Goal: Task Accomplishment & Management: Use online tool/utility

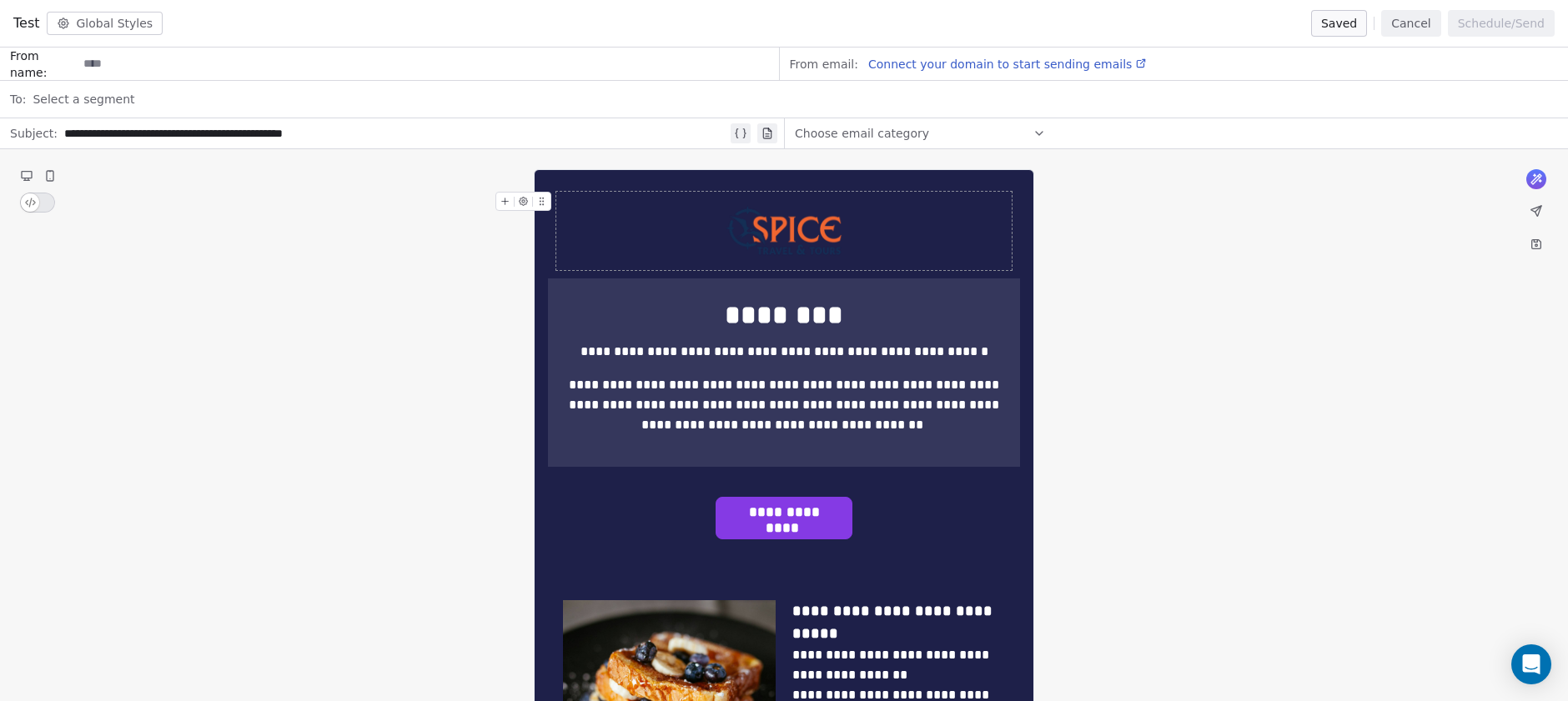
click at [1540, 208] on icon at bounding box center [1536, 211] width 10 height 10
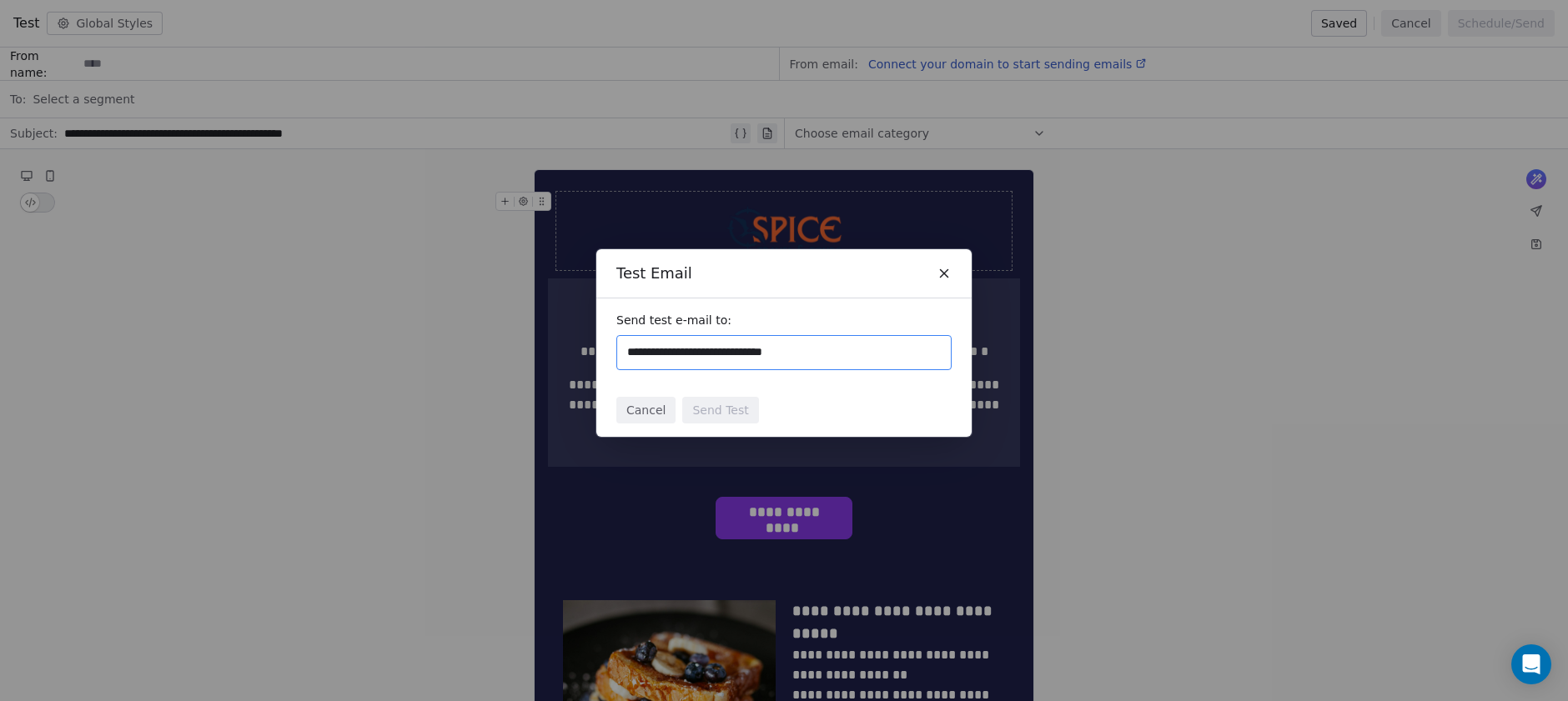
click at [830, 348] on input "**********" at bounding box center [784, 353] width 320 height 20
type input "**********"
click at [728, 429] on div "Cancel Send Test" at bounding box center [784, 410] width 375 height 53
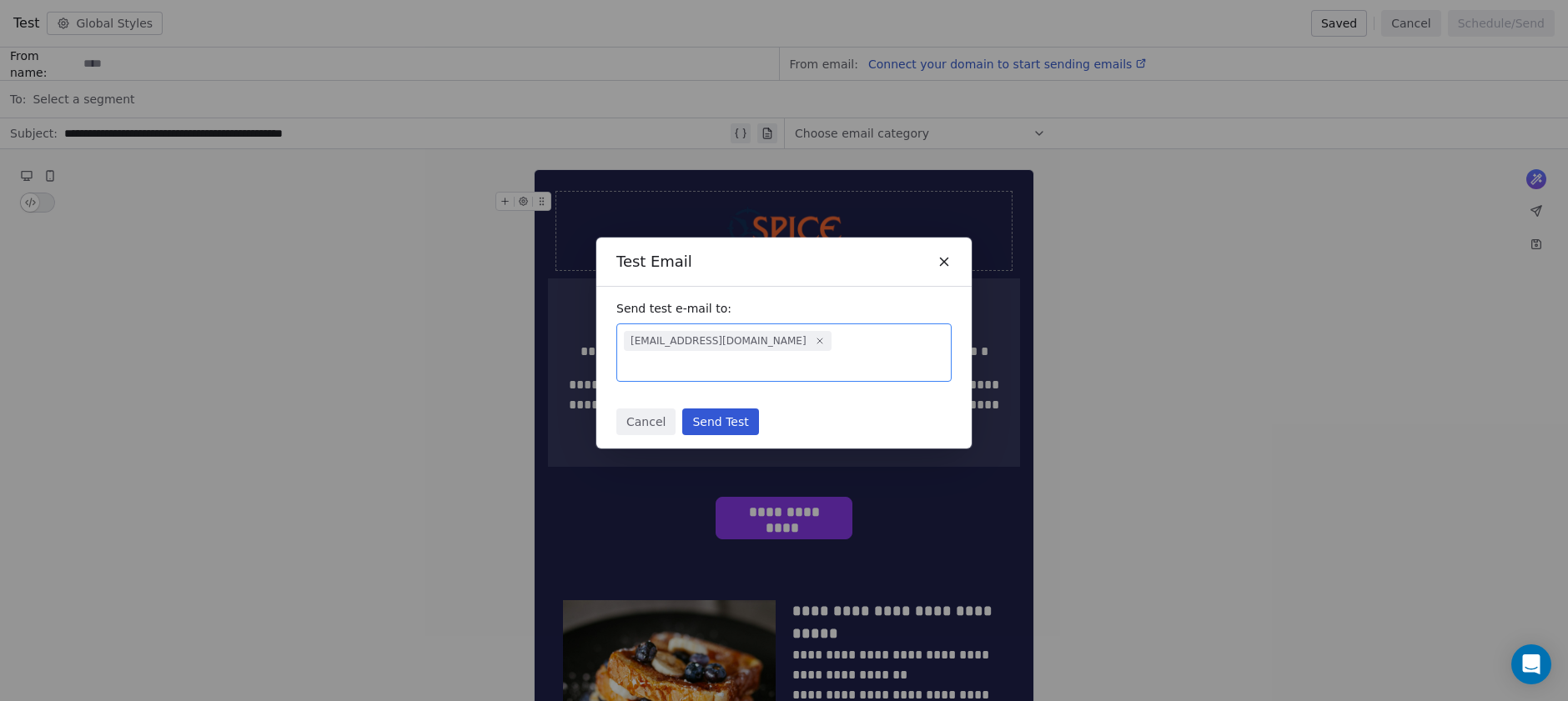
click at [728, 418] on button "Send Test" at bounding box center [720, 422] width 76 height 27
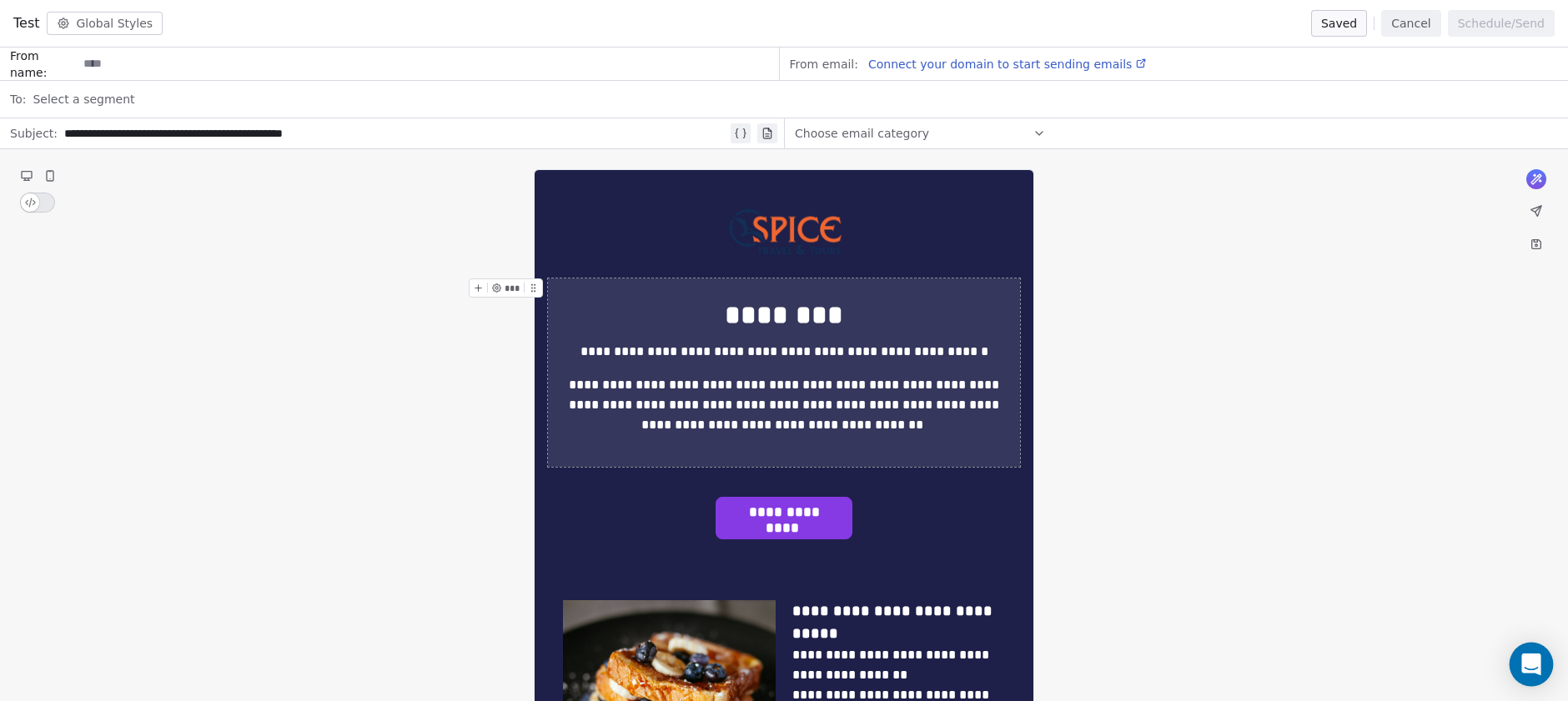
click at [1525, 660] on icon "Open Intercom Messenger" at bounding box center [1530, 664] width 19 height 22
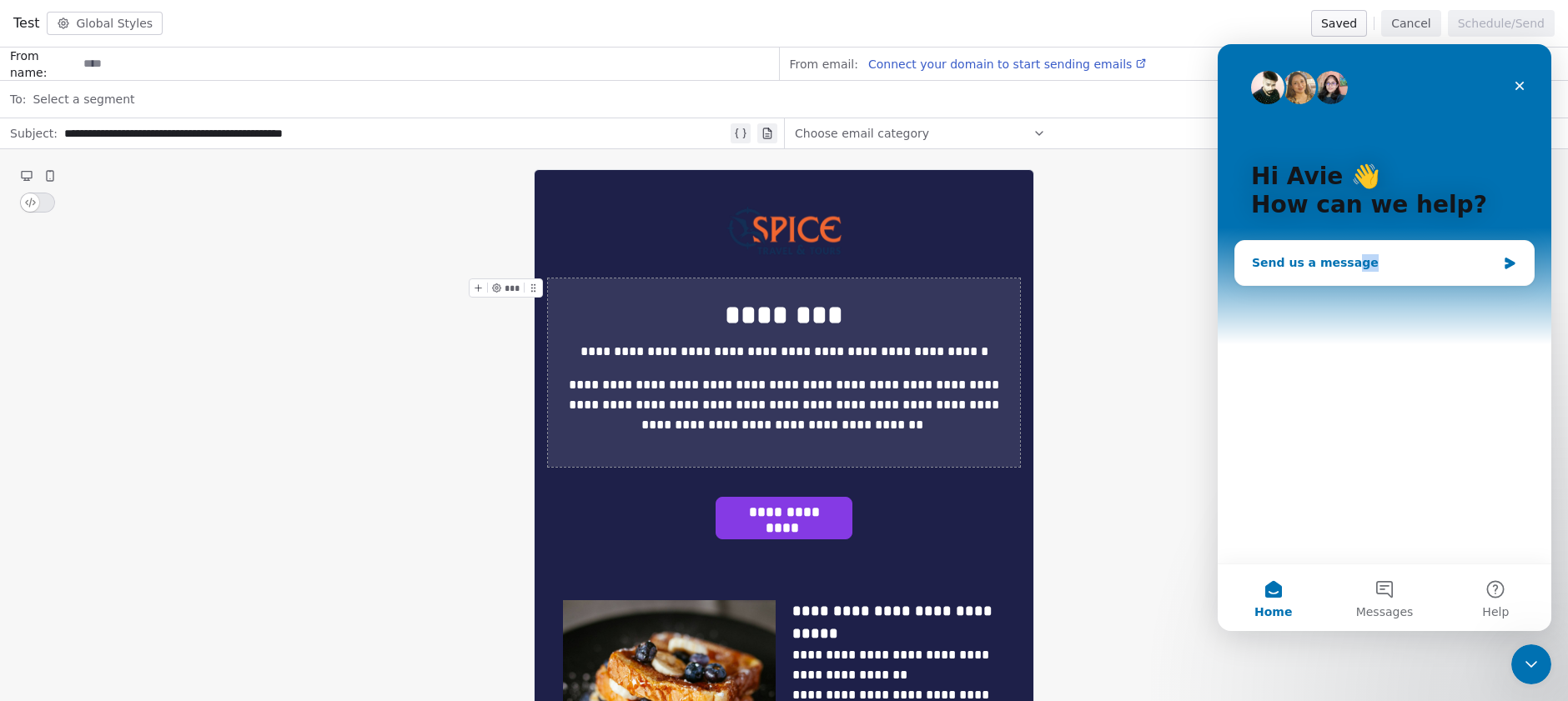
click at [1346, 270] on div "Send us a message" at bounding box center [1385, 263] width 299 height 44
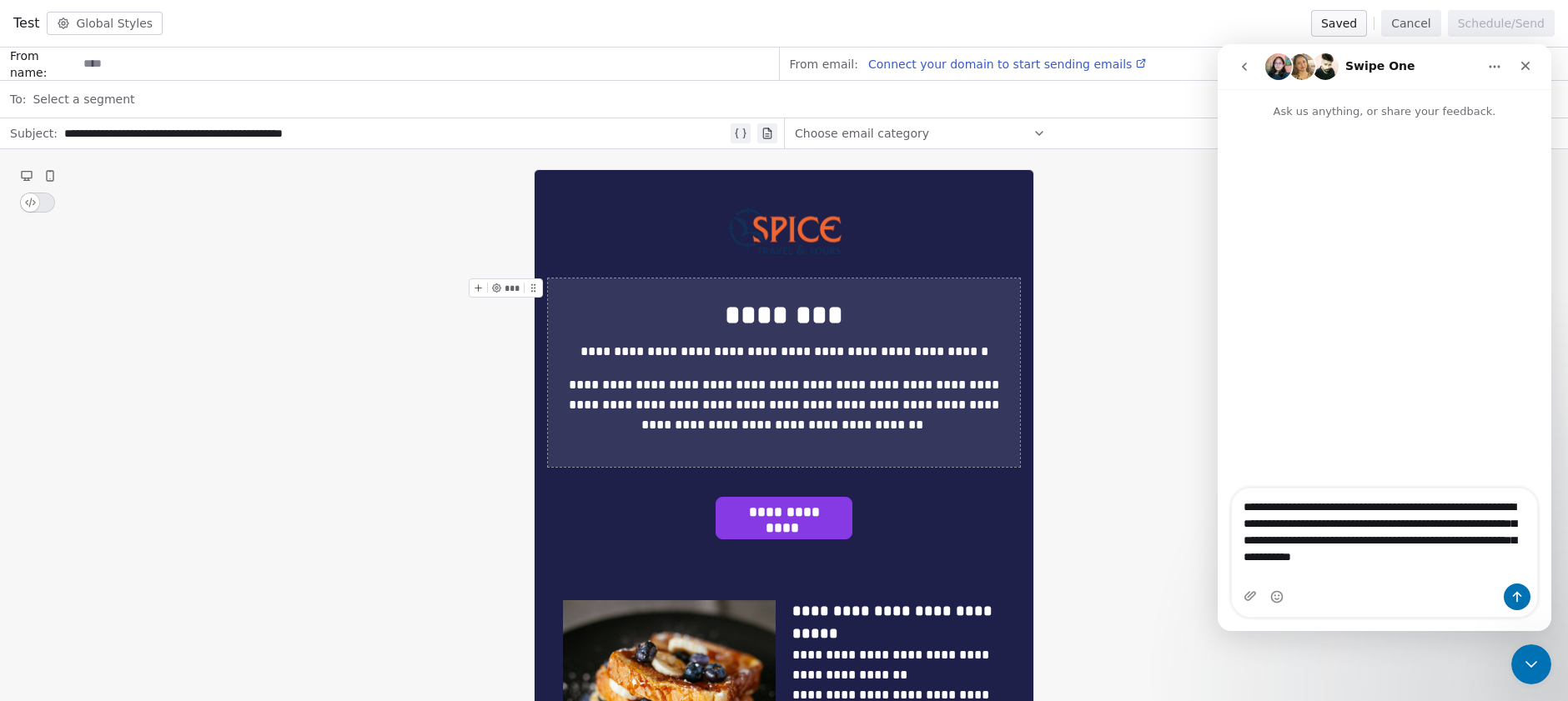
type textarea "**********"
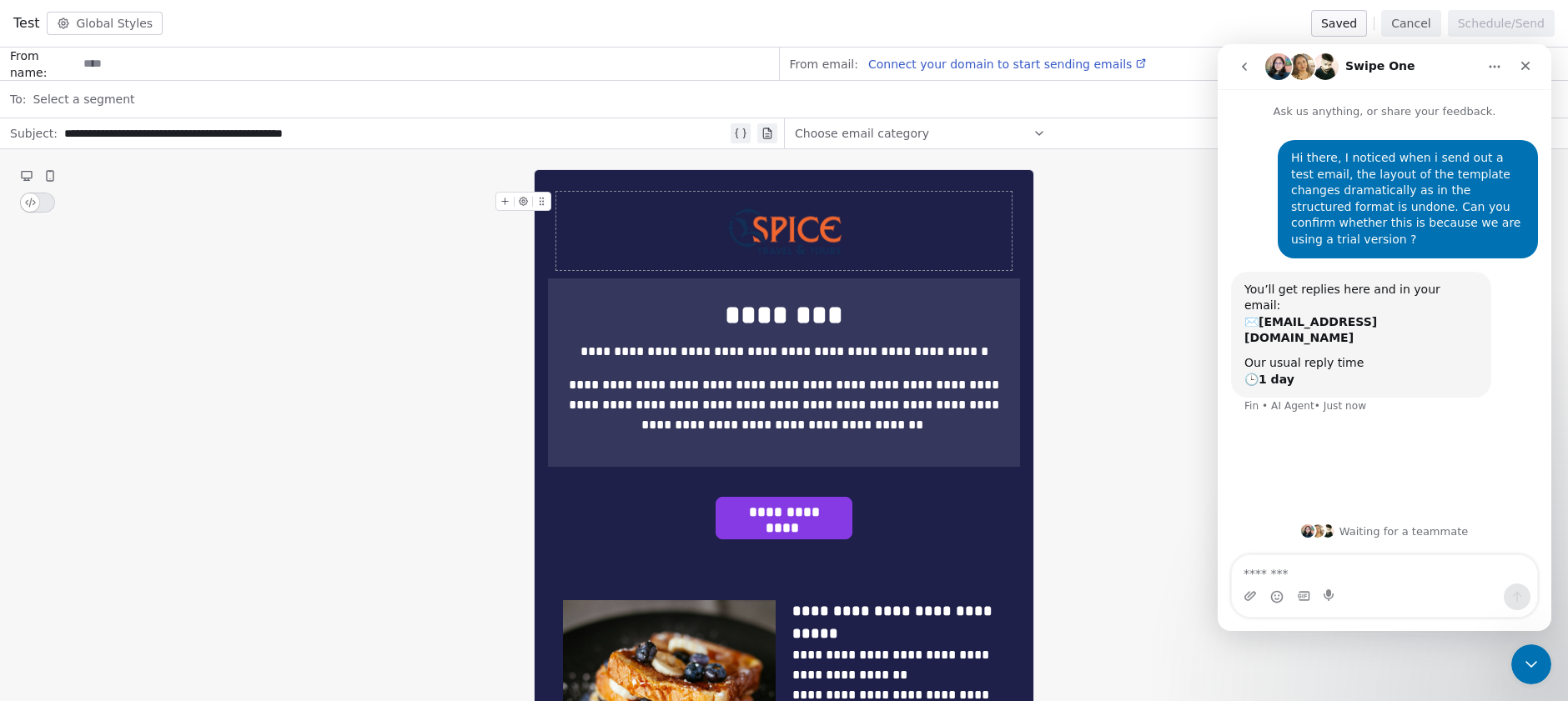
click at [1031, 138] on div "Choose email category" at bounding box center [920, 133] width 251 height 27
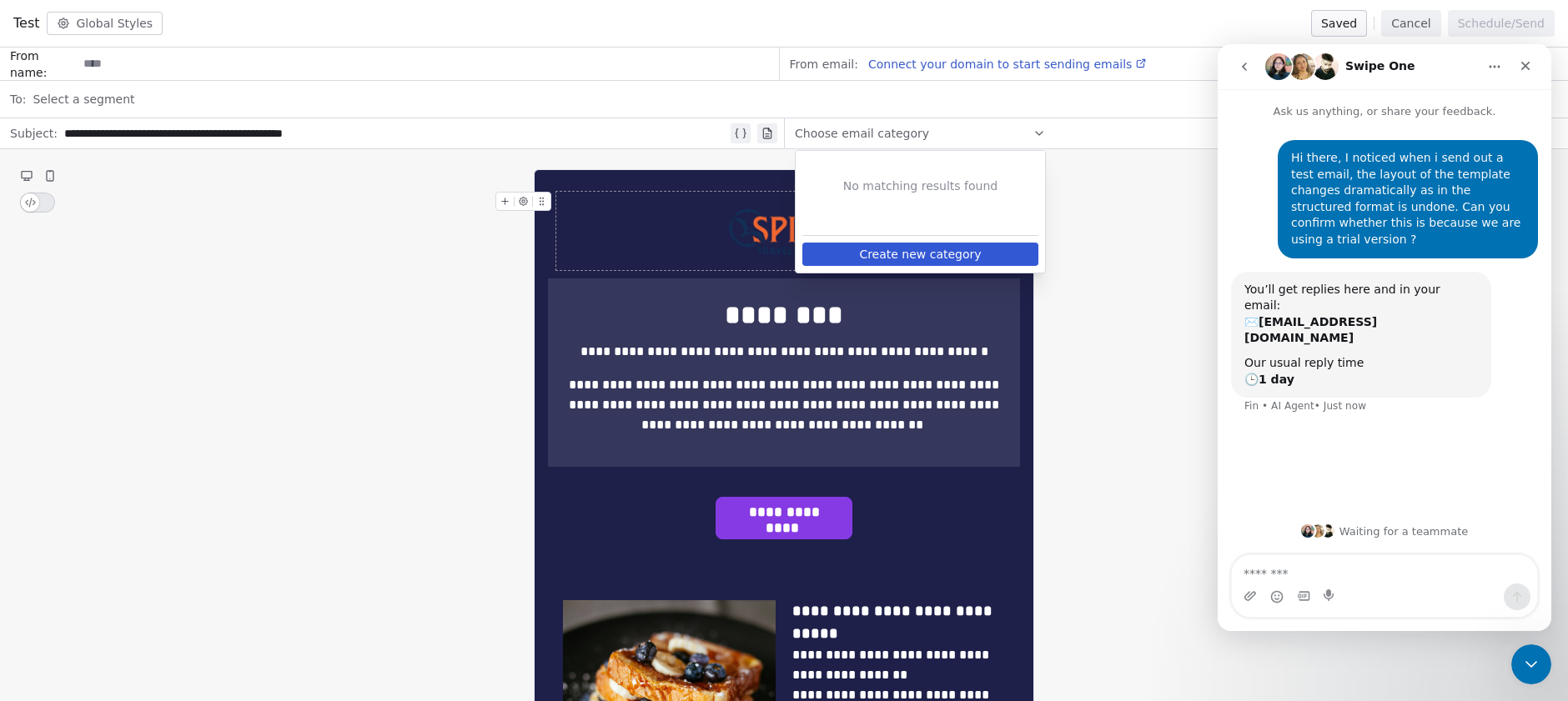
click at [45, 203] on div at bounding box center [38, 203] width 37 height 20
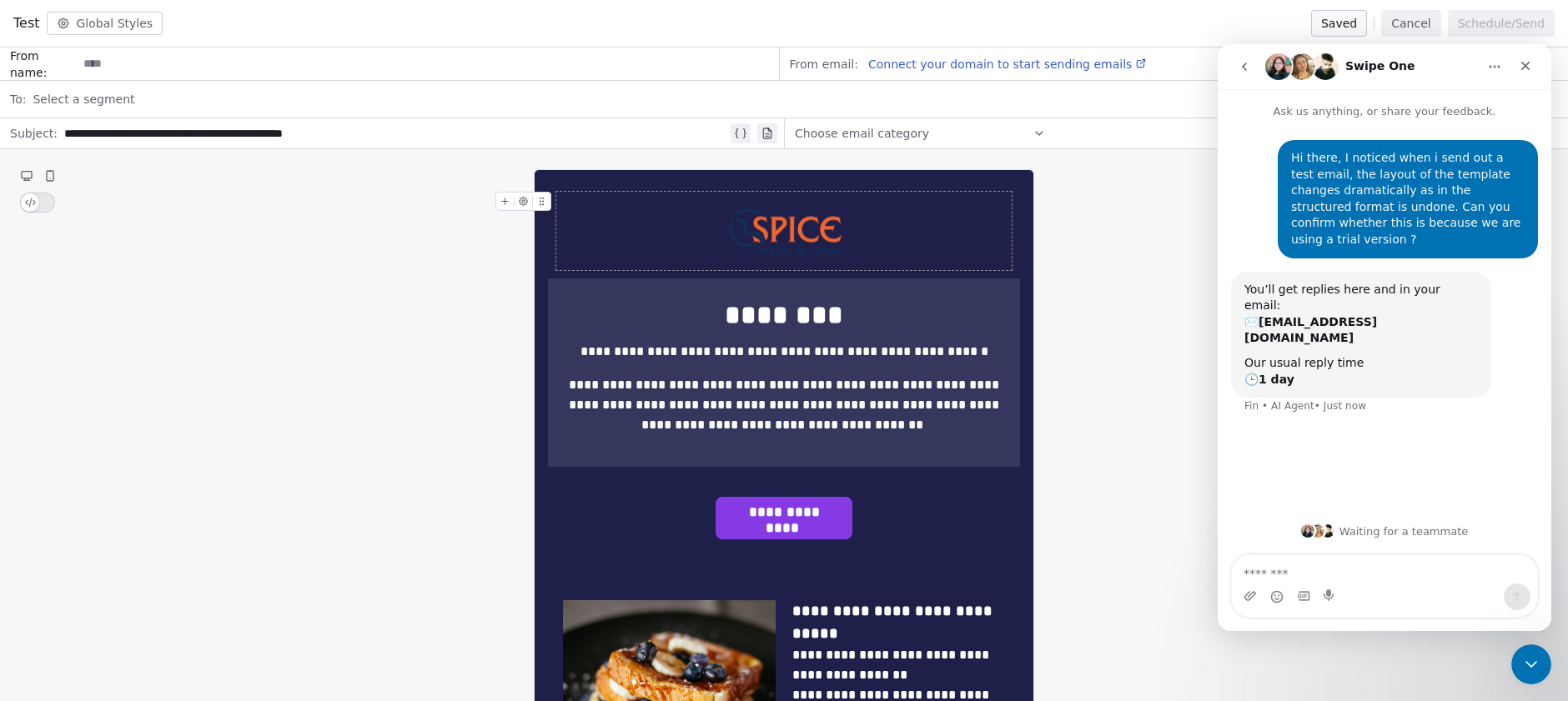
click at [31, 203] on div at bounding box center [38, 203] width 37 height 20
click at [54, 201] on div at bounding box center [38, 203] width 37 height 20
click at [48, 201] on div at bounding box center [38, 203] width 37 height 20
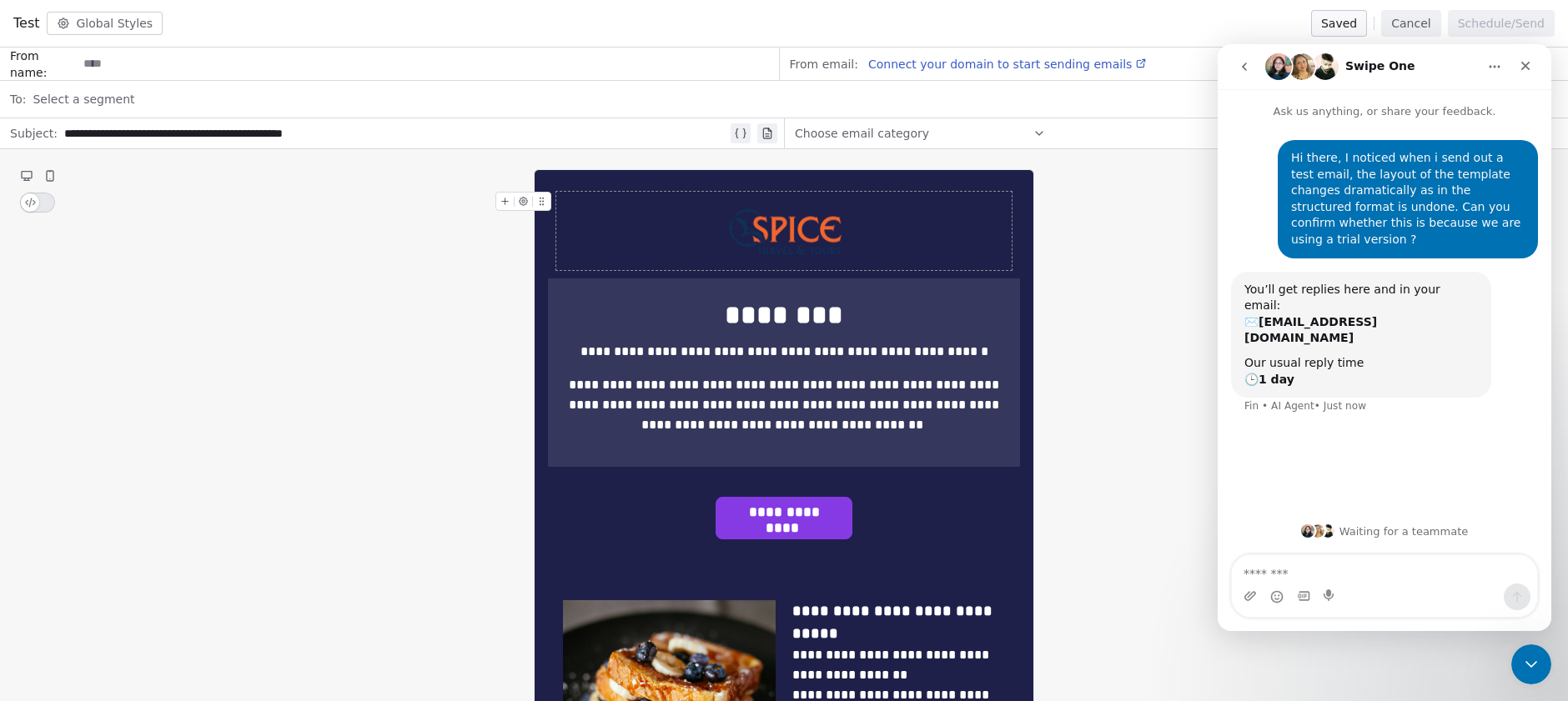
click at [42, 204] on div at bounding box center [38, 203] width 37 height 20
click at [40, 204] on div at bounding box center [38, 203] width 37 height 20
click at [44, 204] on div at bounding box center [38, 203] width 37 height 20
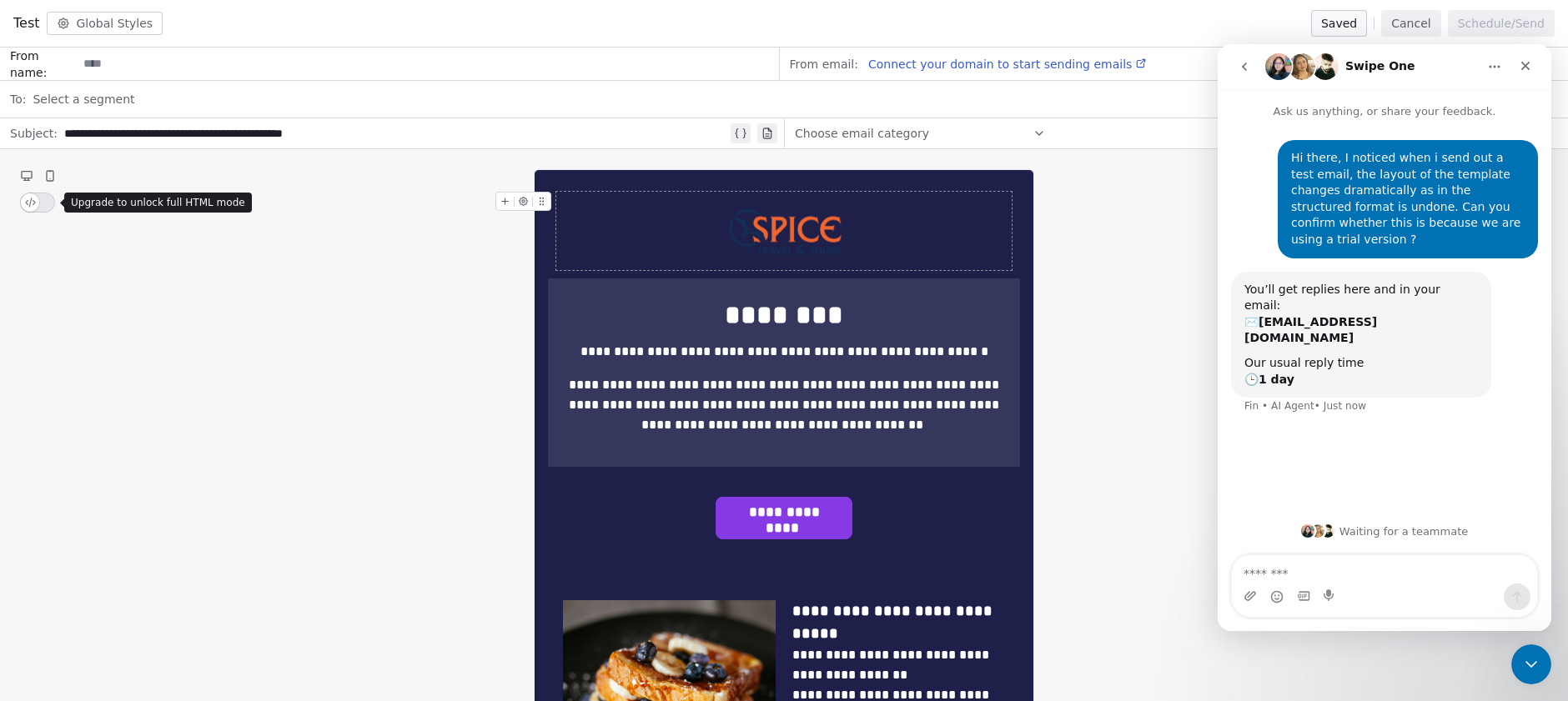
click at [25, 204] on div at bounding box center [38, 203] width 37 height 20
click at [35, 203] on div at bounding box center [38, 203] width 37 height 20
click at [1525, 73] on div "Close" at bounding box center [1525, 66] width 30 height 30
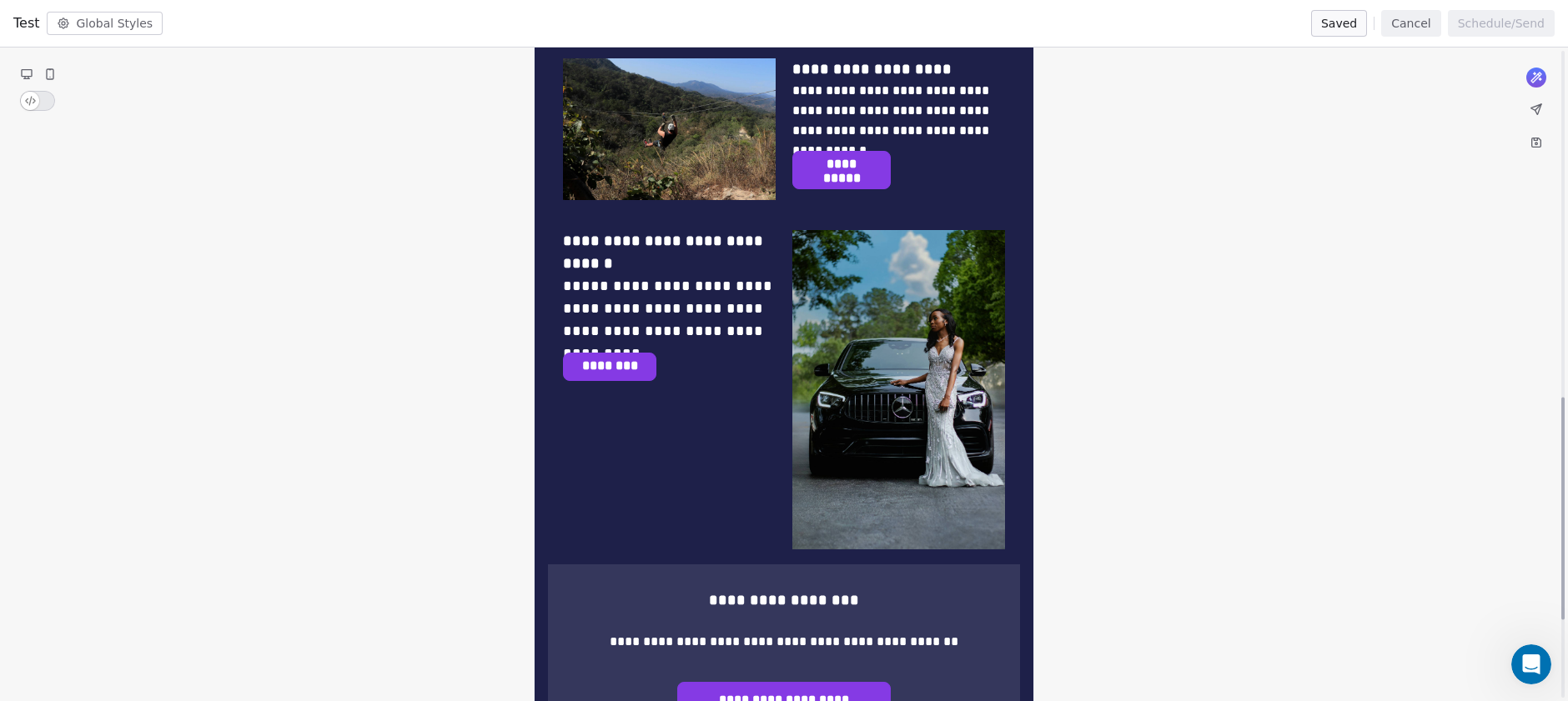
scroll to position [1248, 0]
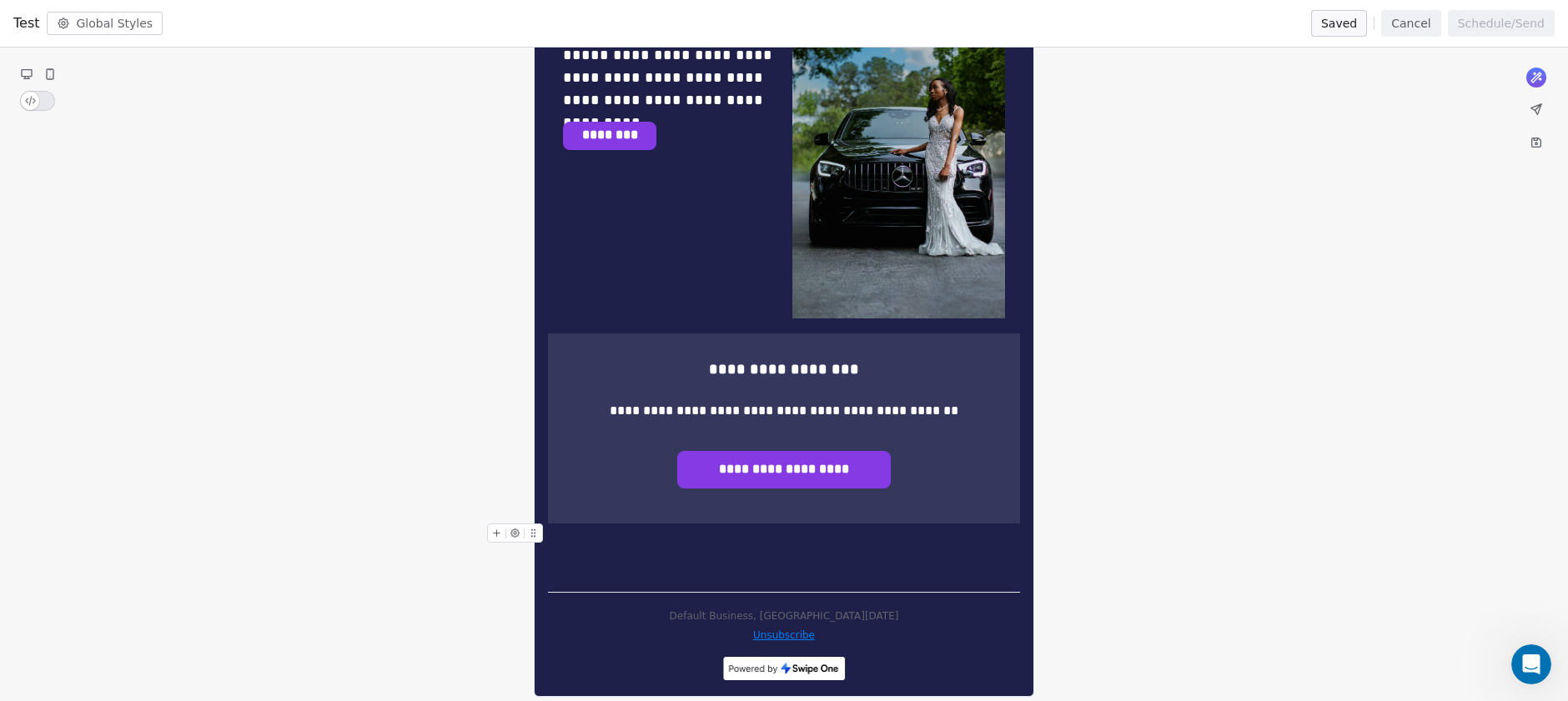
click at [797, 487] on div "**********" at bounding box center [784, 428] width 472 height 191
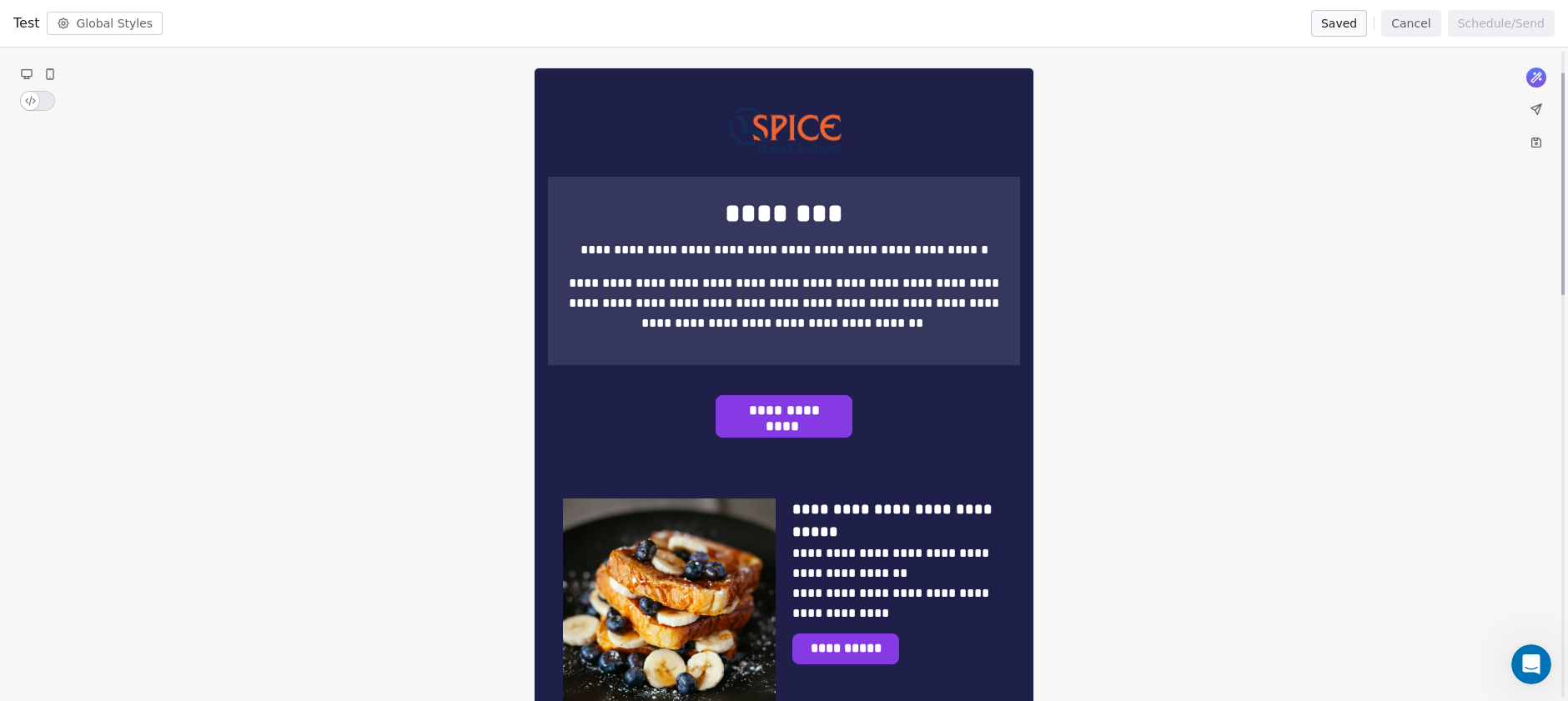
scroll to position [64, 0]
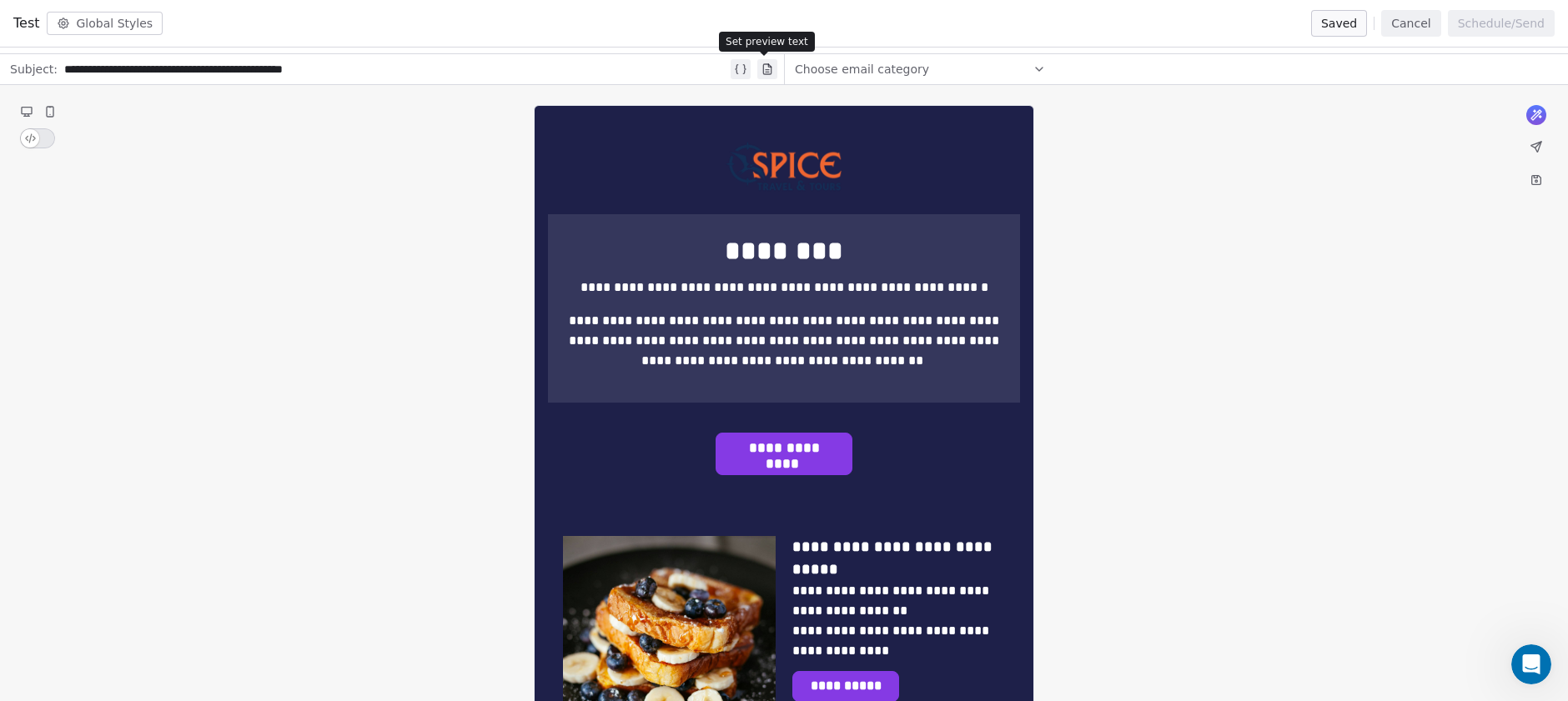
click at [768, 73] on icon at bounding box center [766, 69] width 8 height 10
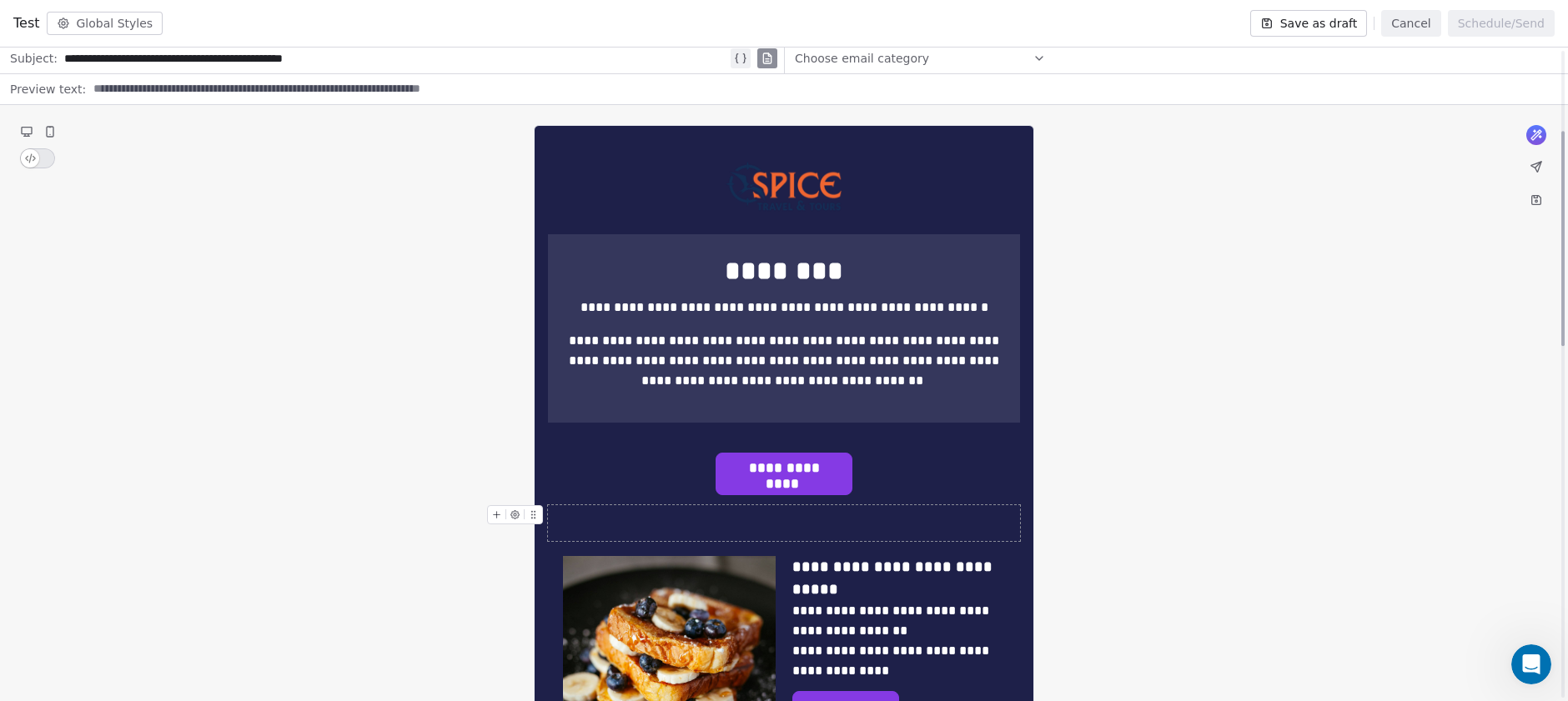
scroll to position [0, 0]
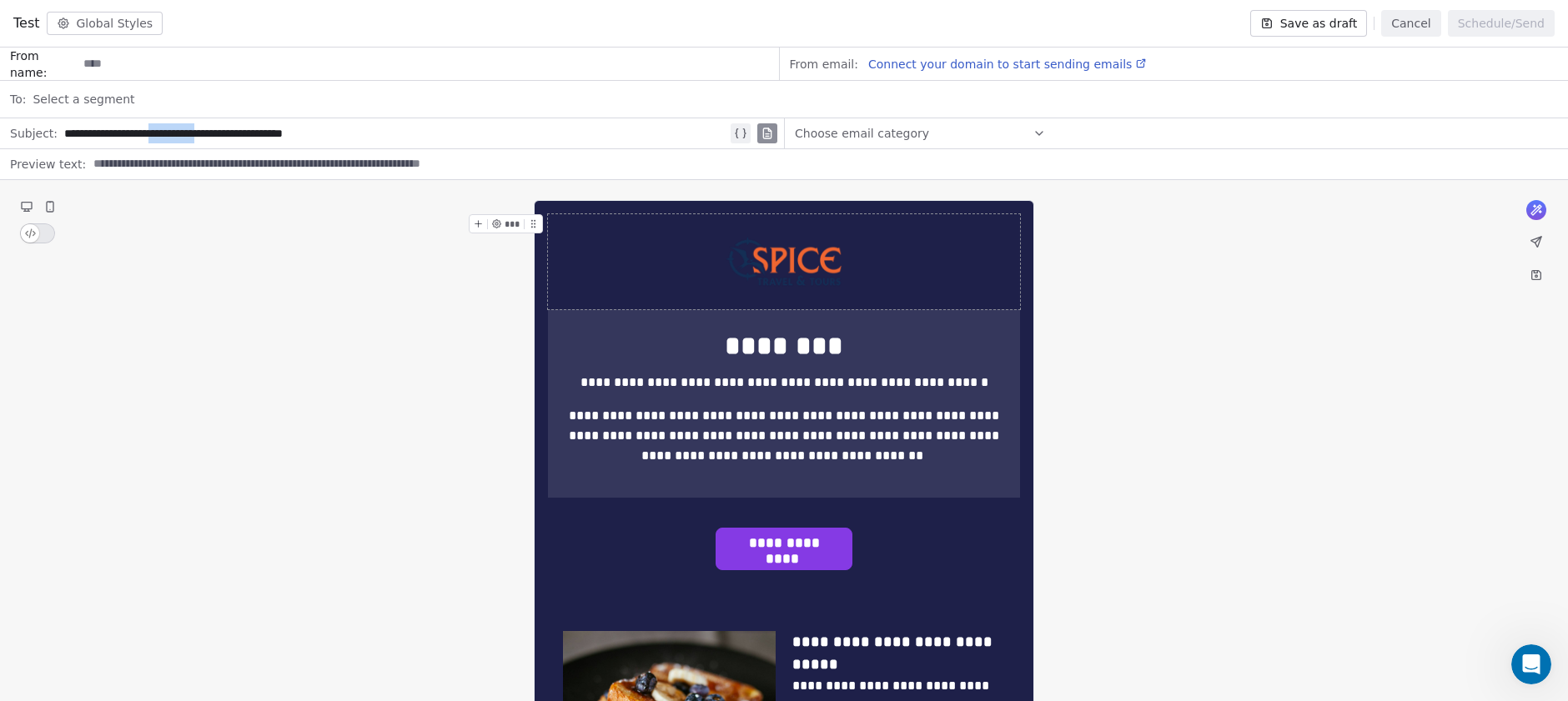
drag, startPoint x: 239, startPoint y: 136, endPoint x: 178, endPoint y: 136, distance: 61.0
click at [178, 136] on div "**********" at bounding box center [395, 133] width 663 height 20
click at [1531, 218] on button at bounding box center [1536, 210] width 20 height 20
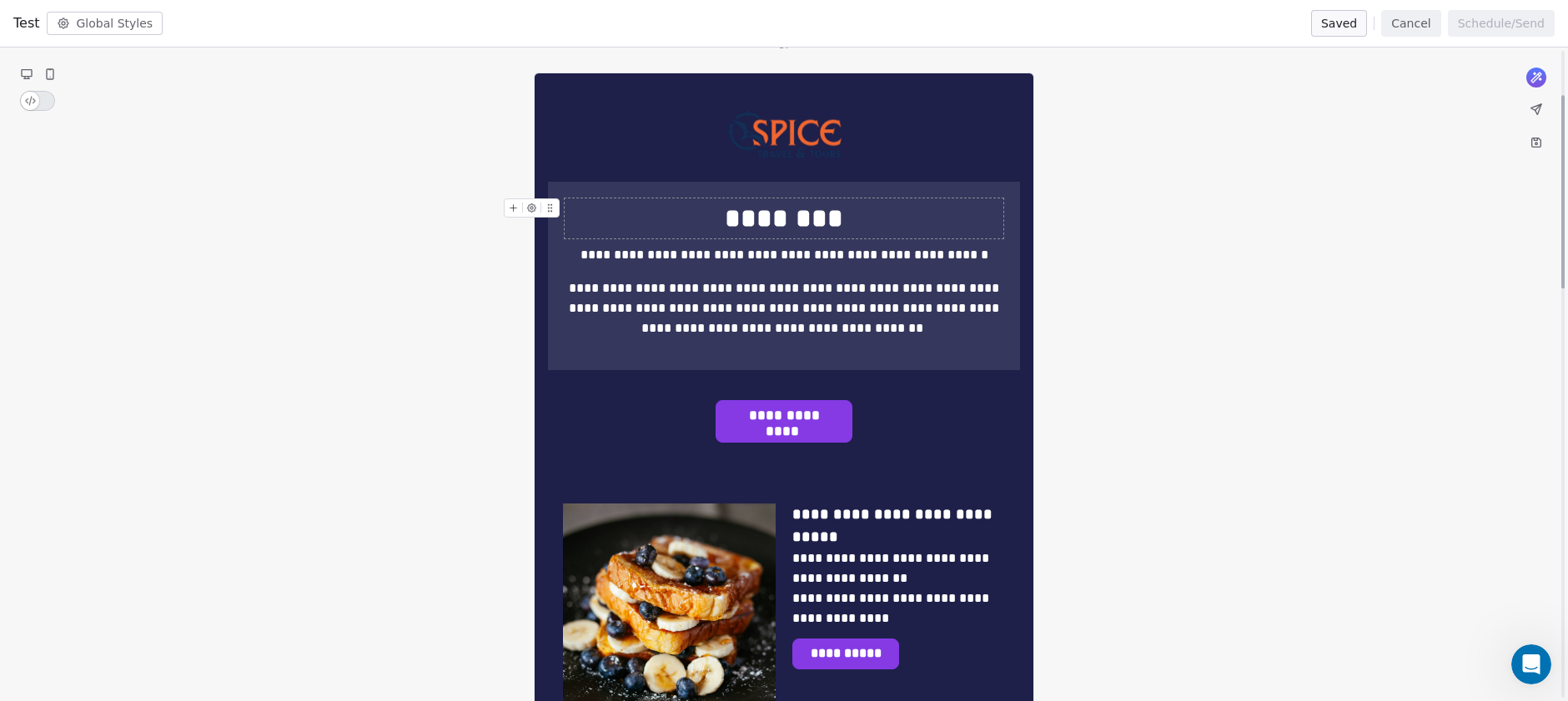
scroll to position [150, 0]
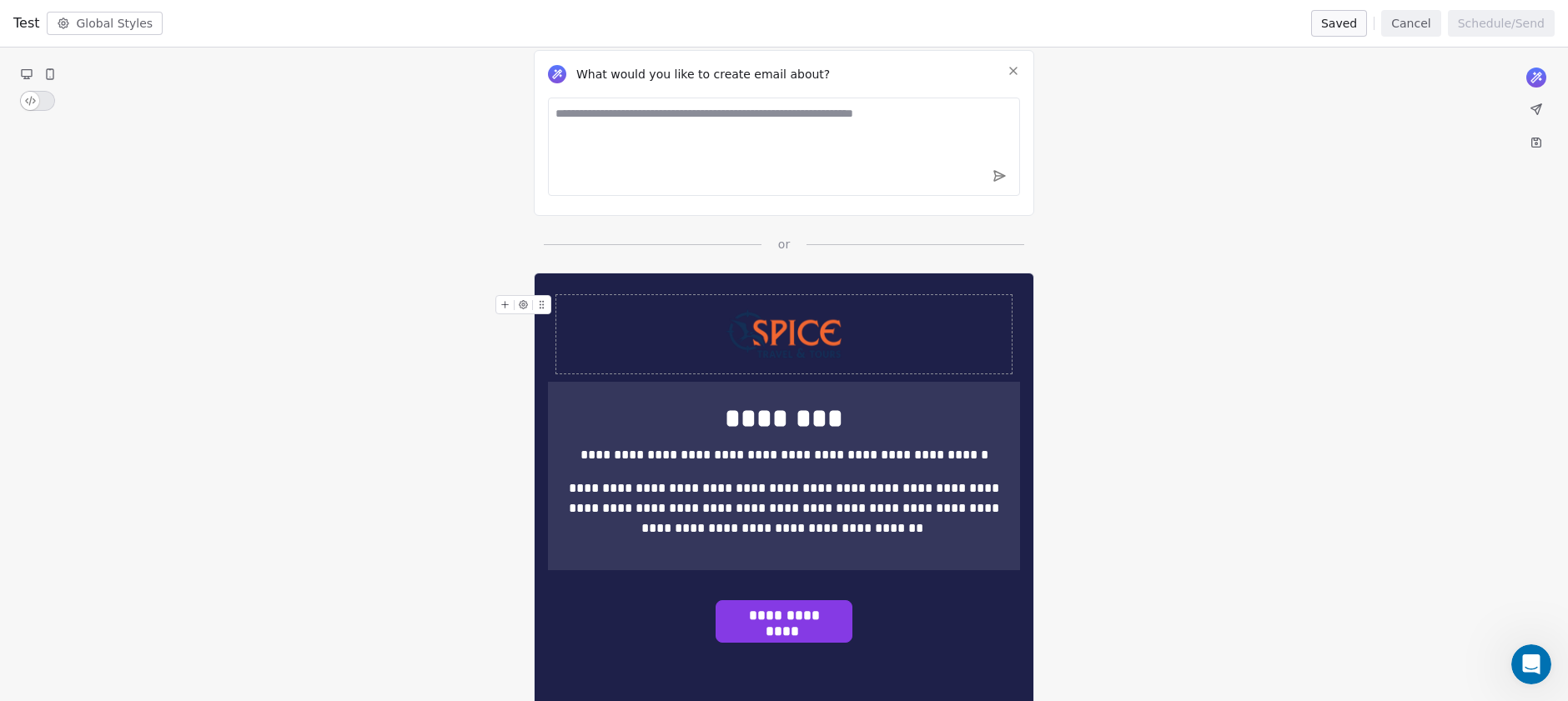
click at [1018, 74] on icon at bounding box center [1013, 71] width 13 height 13
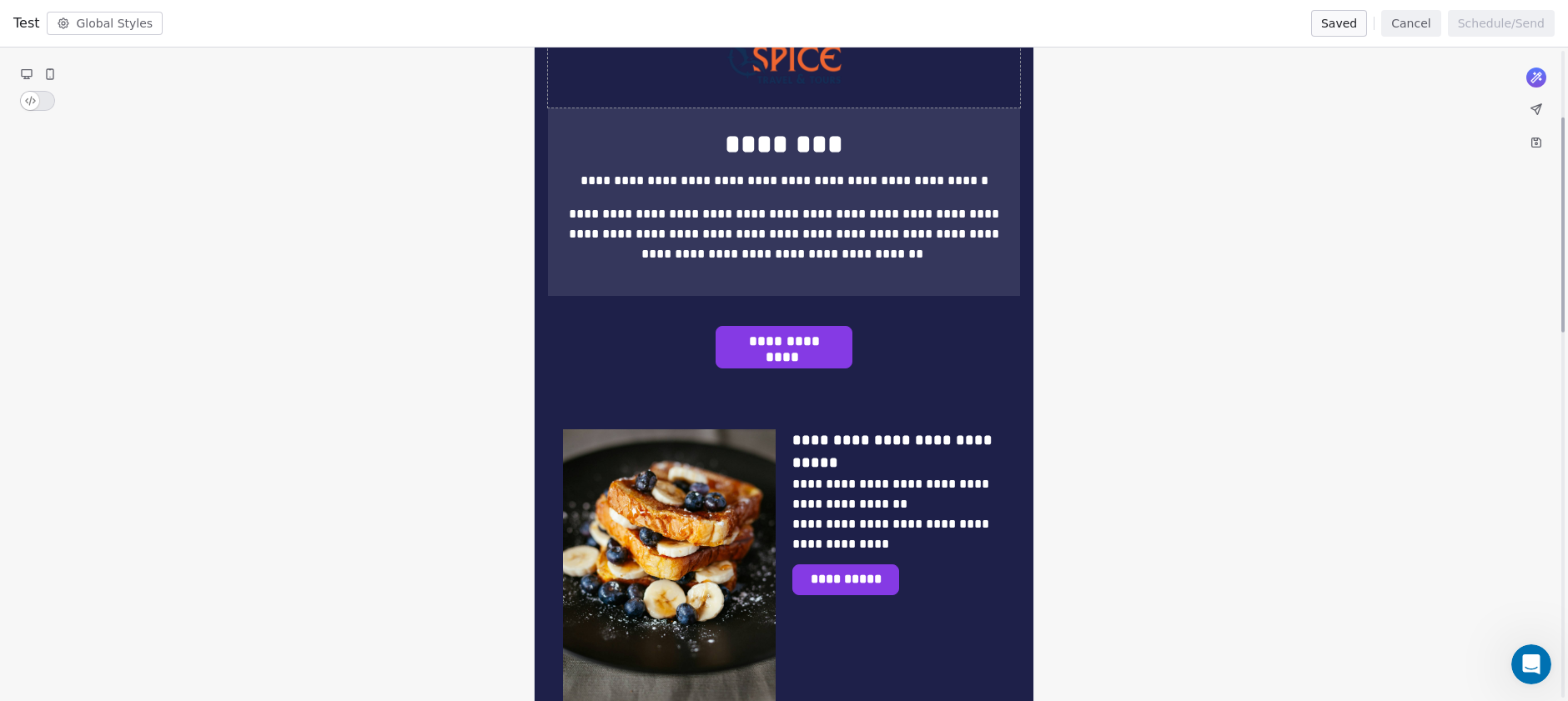
scroll to position [222, 0]
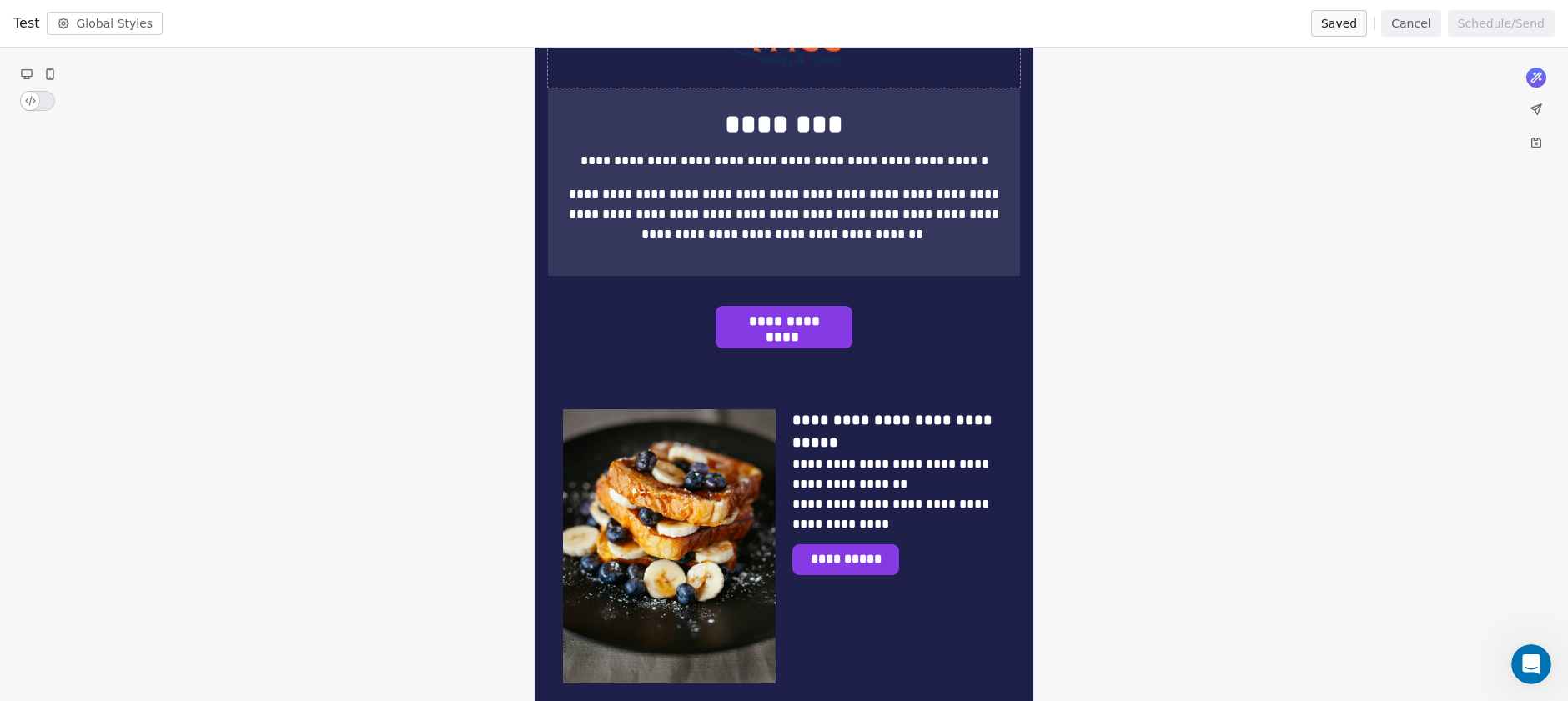
click at [1540, 143] on icon at bounding box center [1536, 143] width 9 height 9
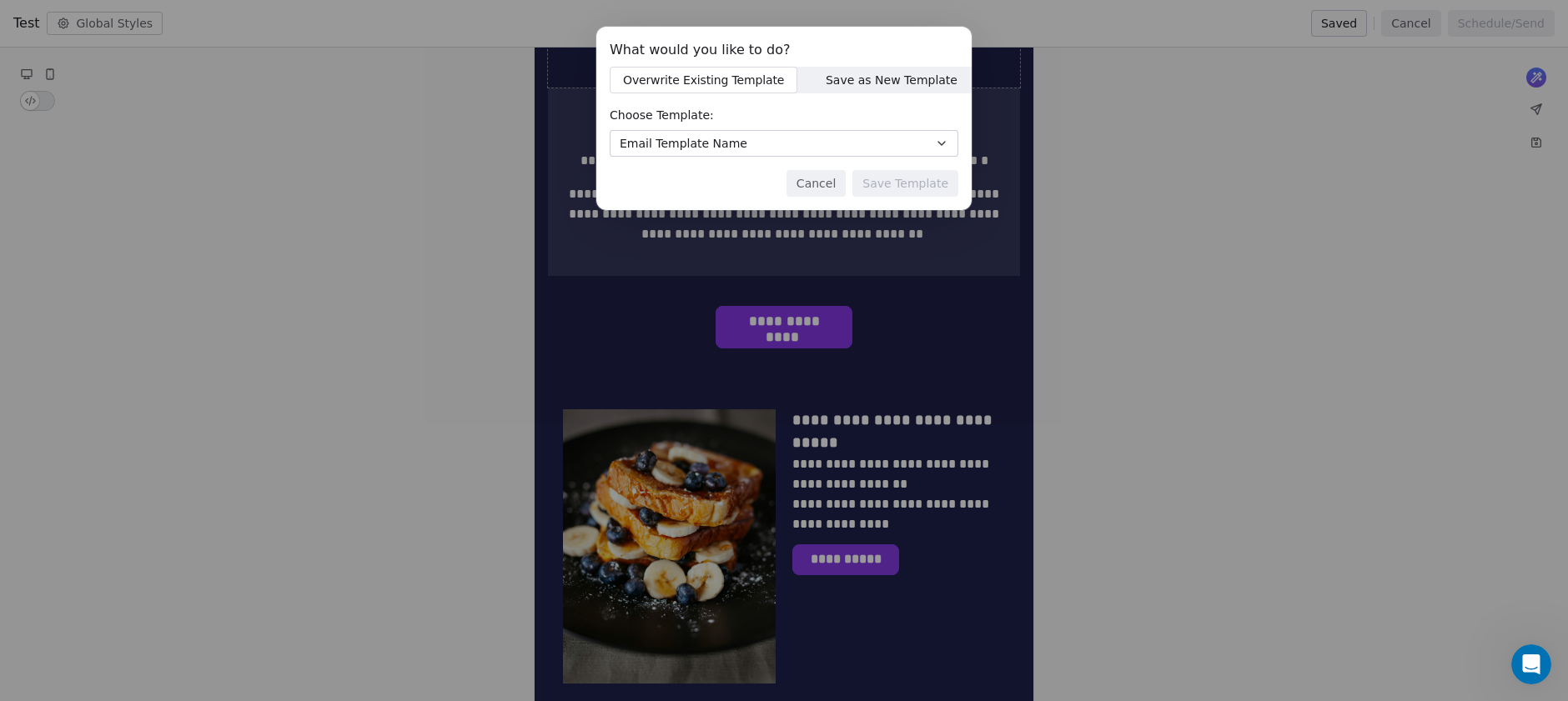
drag, startPoint x: 822, startPoint y: 78, endPoint x: 834, endPoint y: 73, distance: 13.0
click at [826, 78] on span "Save as New Template" at bounding box center [892, 80] width 132 height 18
click at [802, 151] on input at bounding box center [784, 143] width 347 height 25
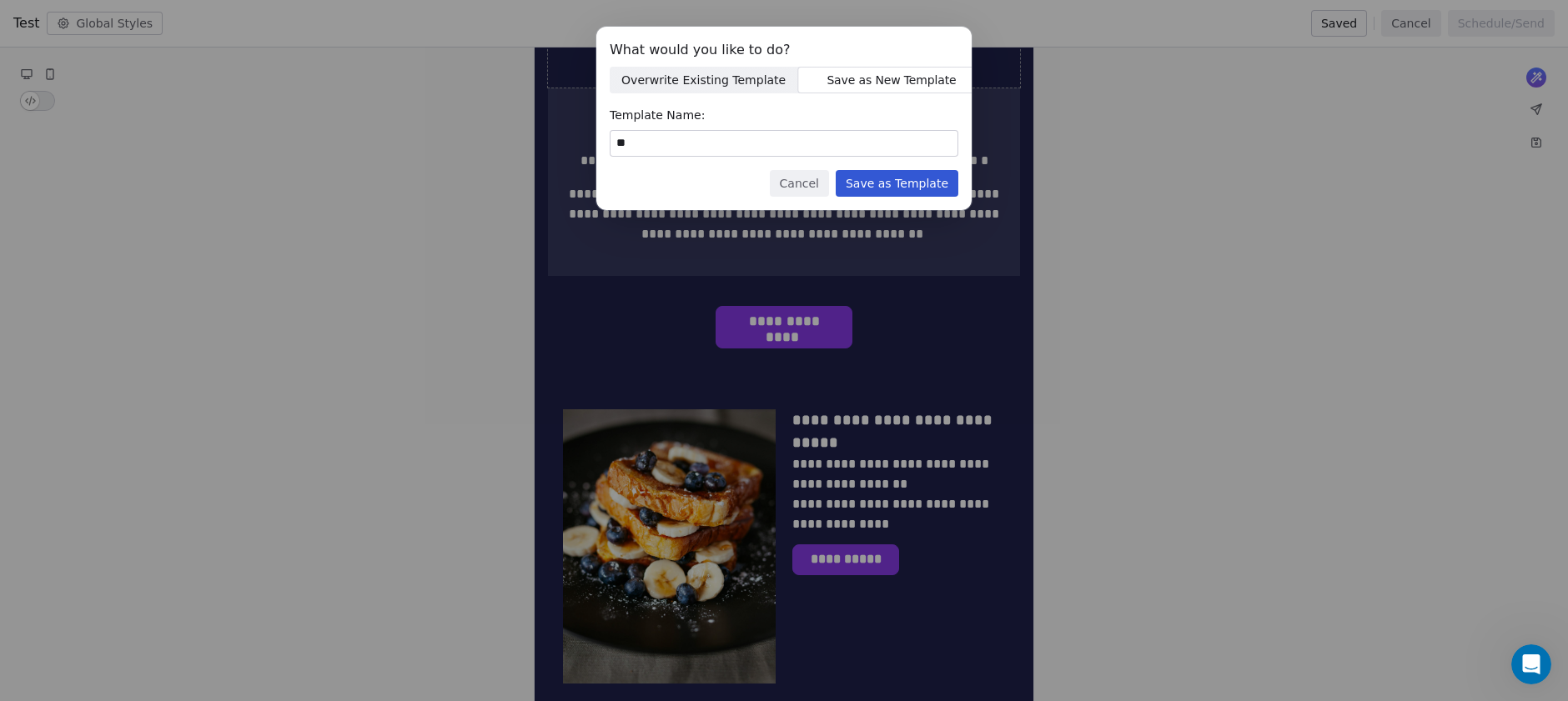
type input "*"
type input "**********"
click at [917, 193] on button "Save as Template" at bounding box center [897, 183] width 123 height 27
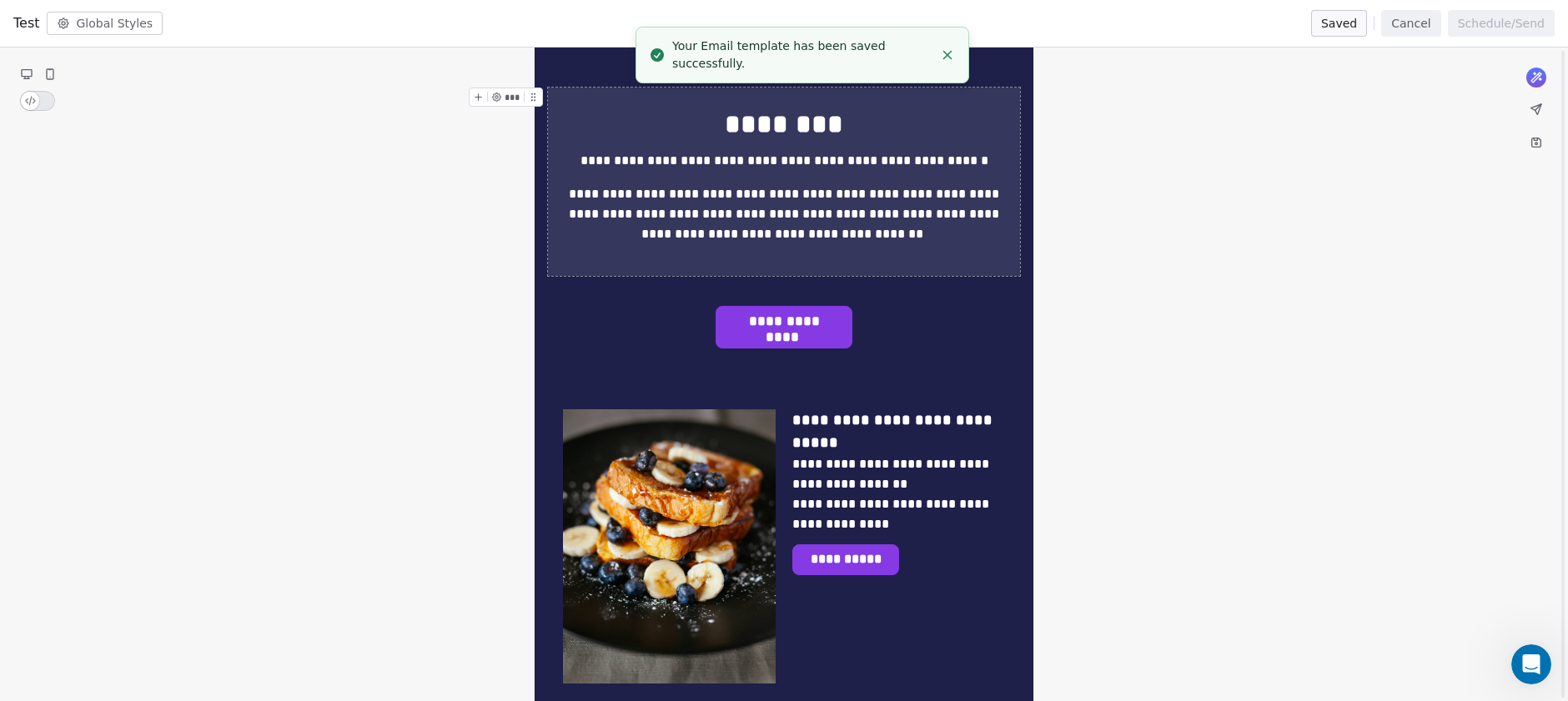
scroll to position [0, 0]
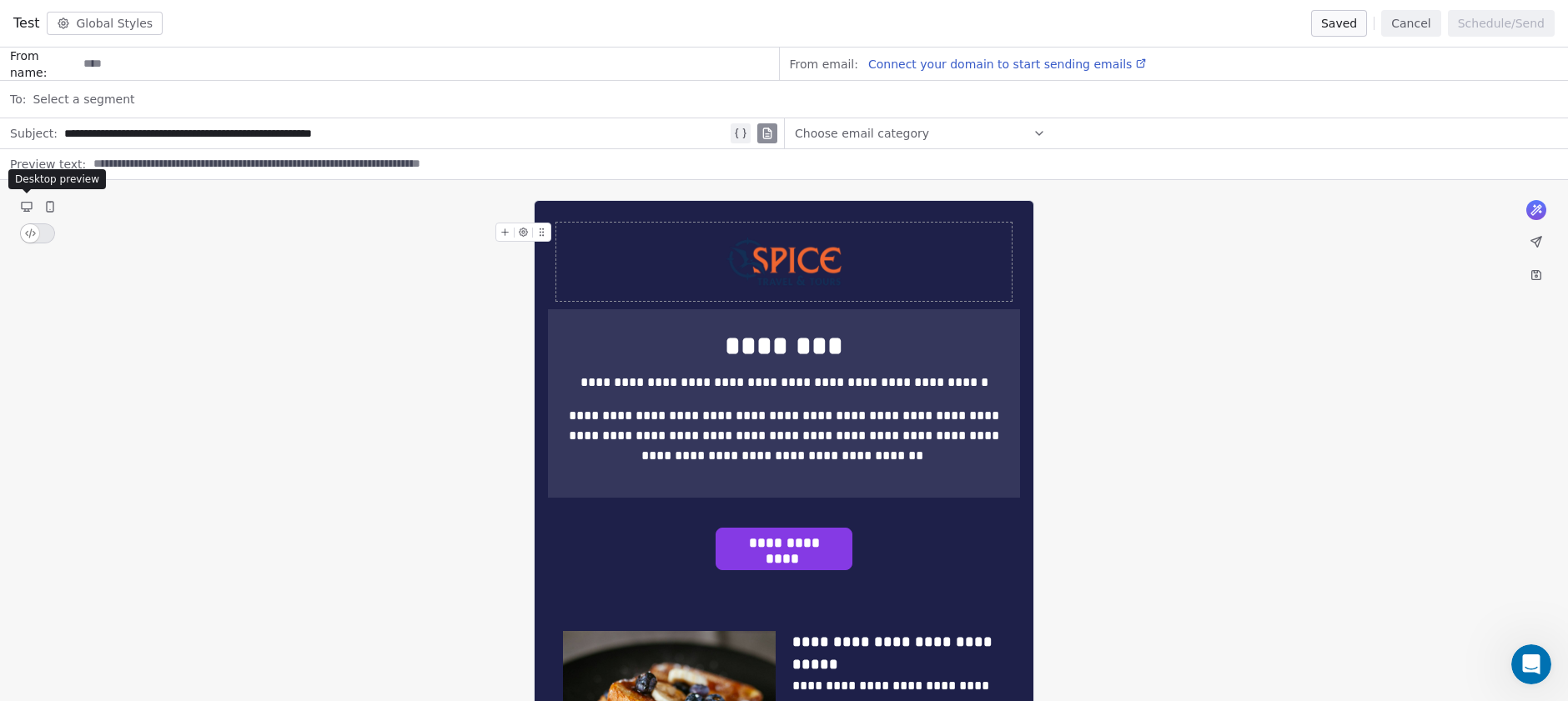
click at [24, 205] on icon at bounding box center [27, 206] width 10 height 7
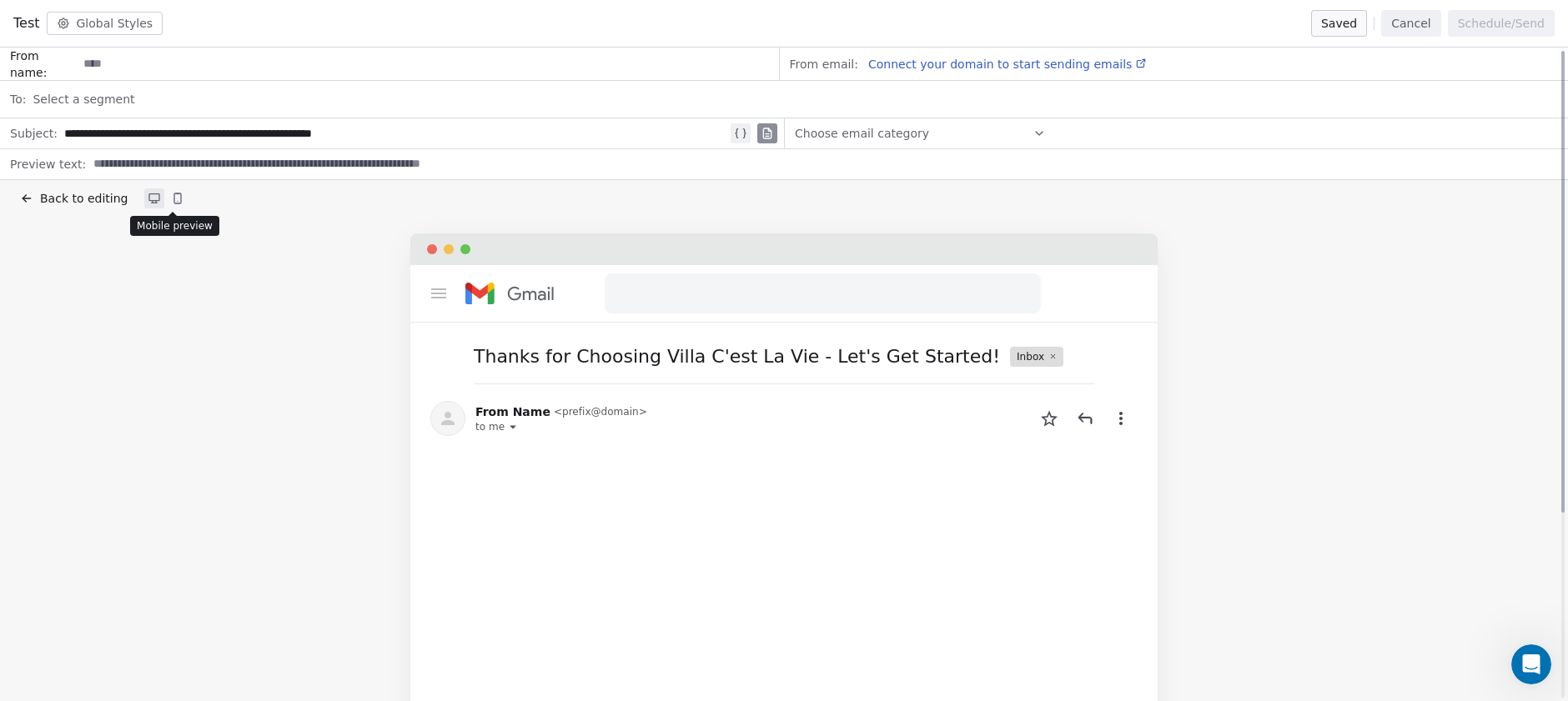
click at [168, 203] on button at bounding box center [178, 198] width 20 height 20
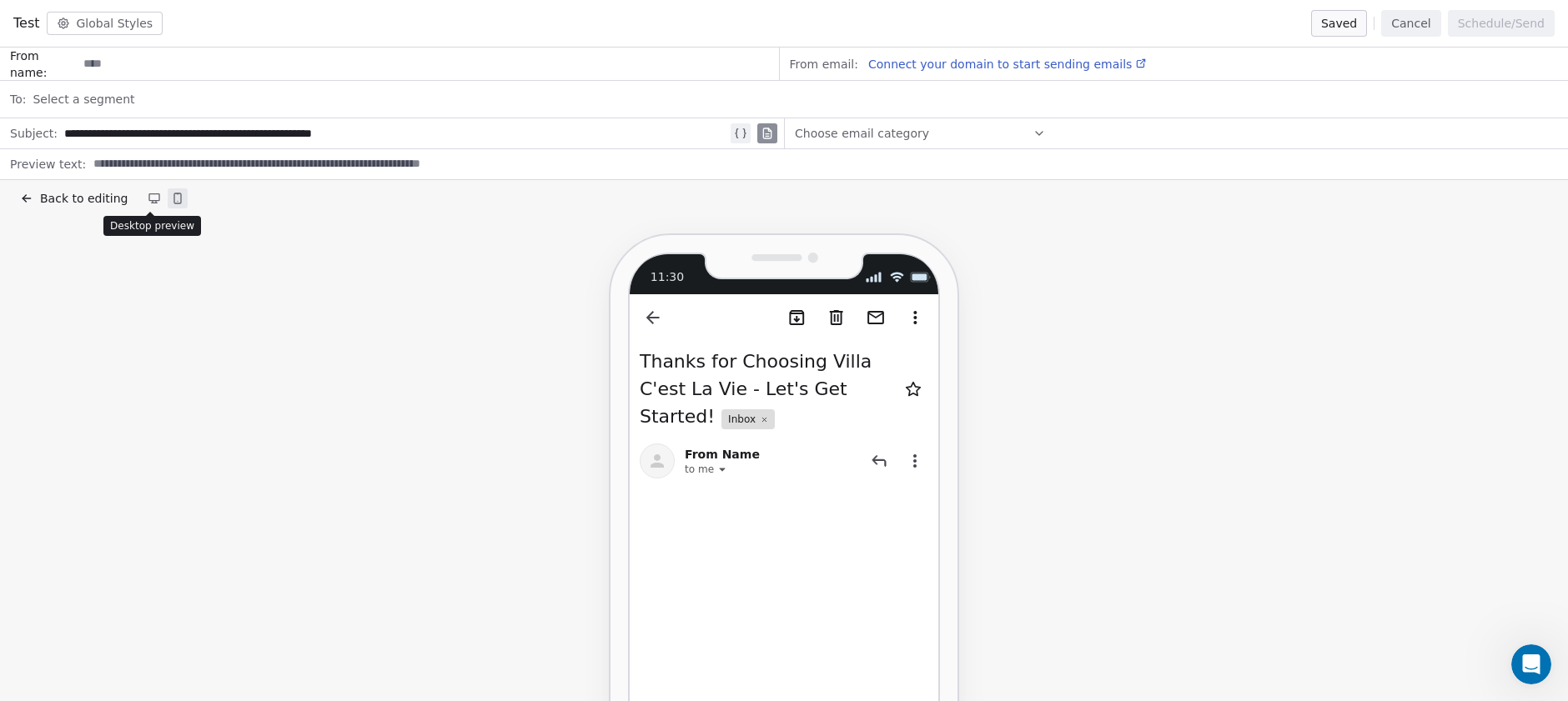
click at [156, 201] on icon at bounding box center [156, 202] width 0 height 3
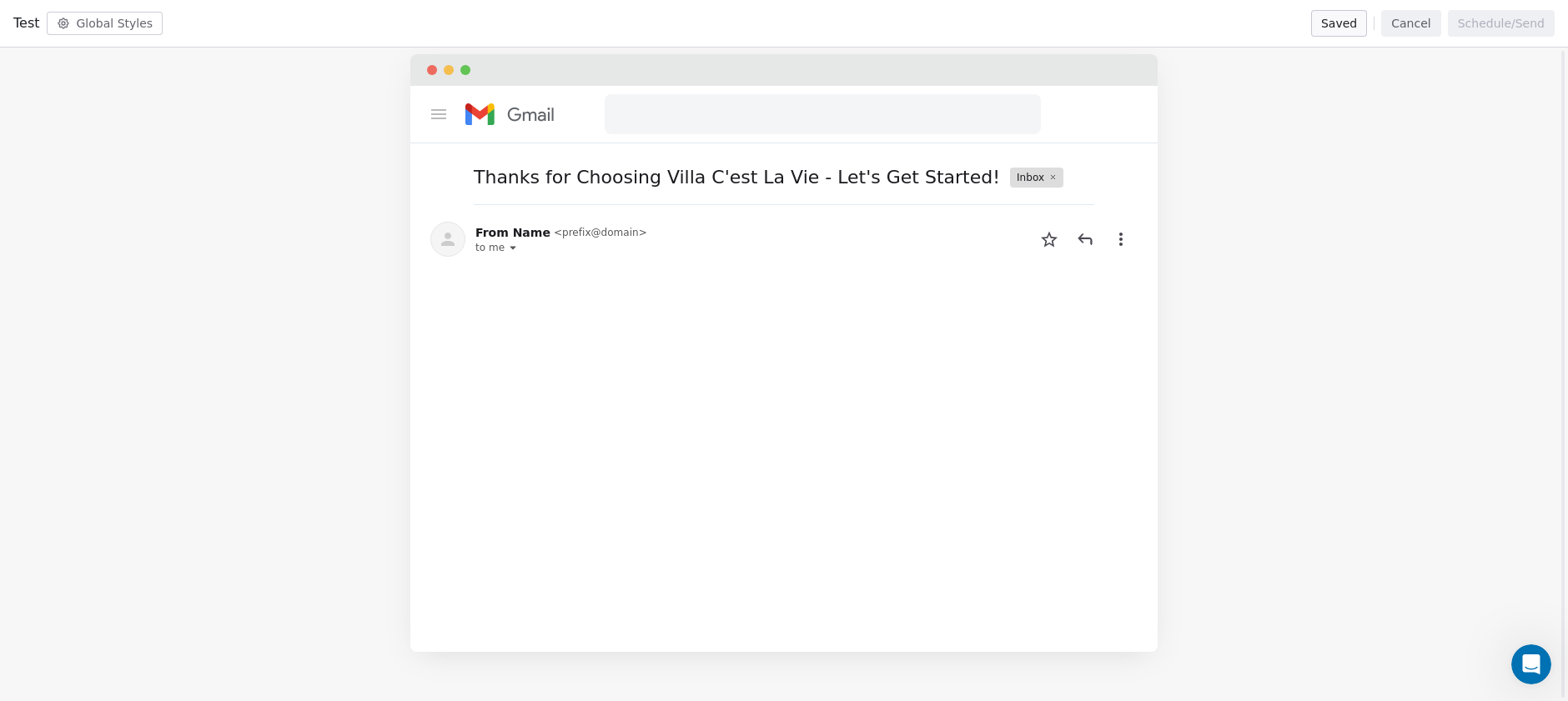
scroll to position [196, 0]
